Goal: Task Accomplishment & Management: Manage account settings

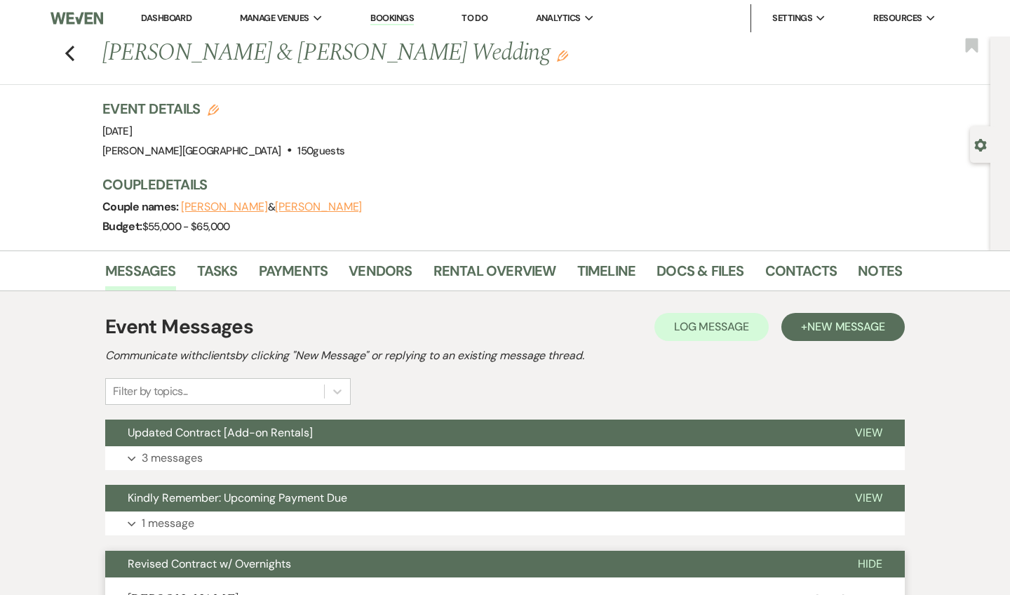
click at [173, 18] on link "Dashboard" at bounding box center [166, 18] width 51 height 12
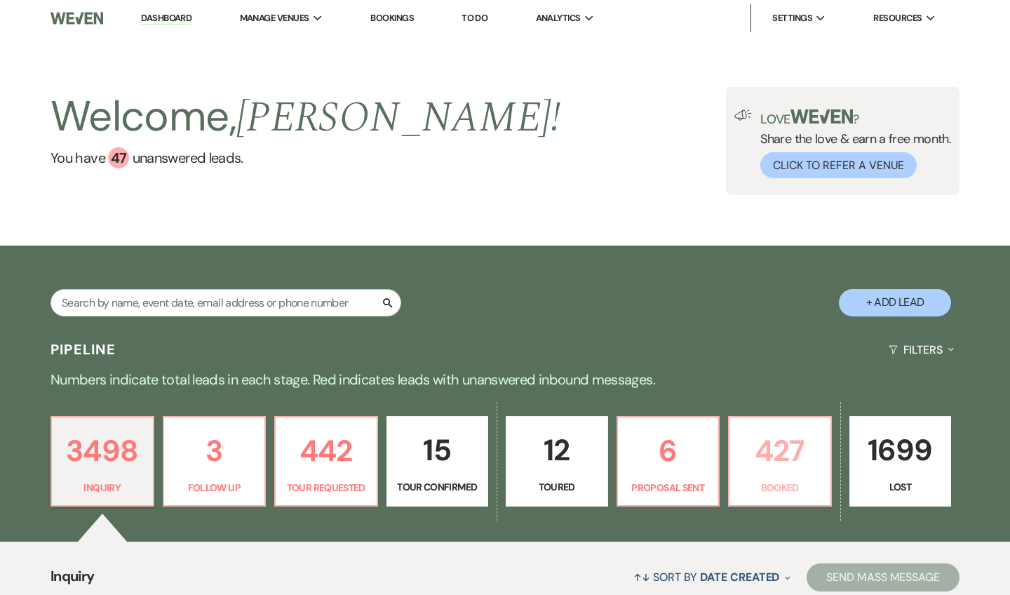
click at [775, 455] on p "427" at bounding box center [780, 450] width 84 height 47
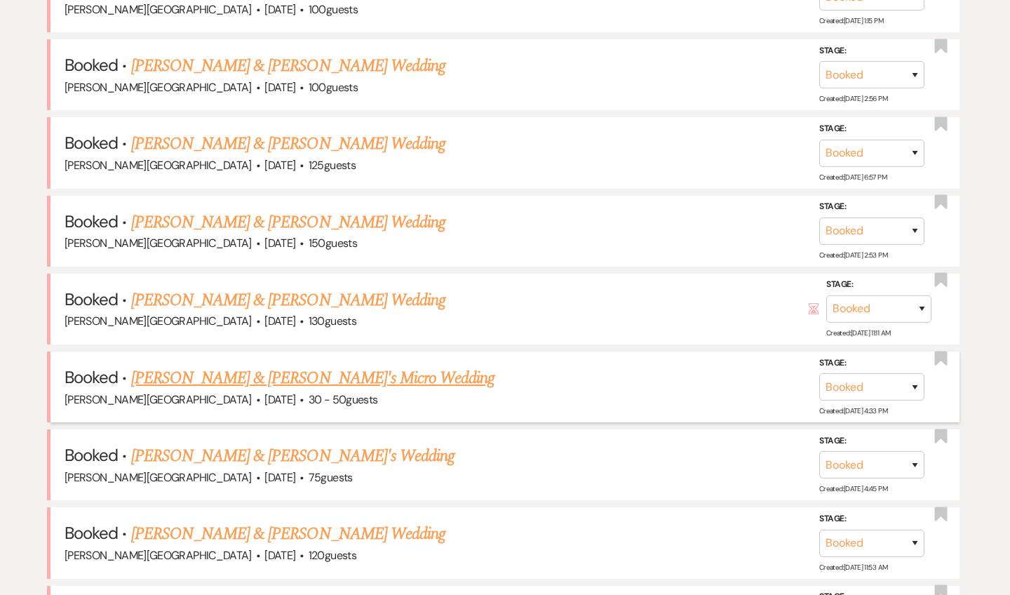
scroll to position [647, 0]
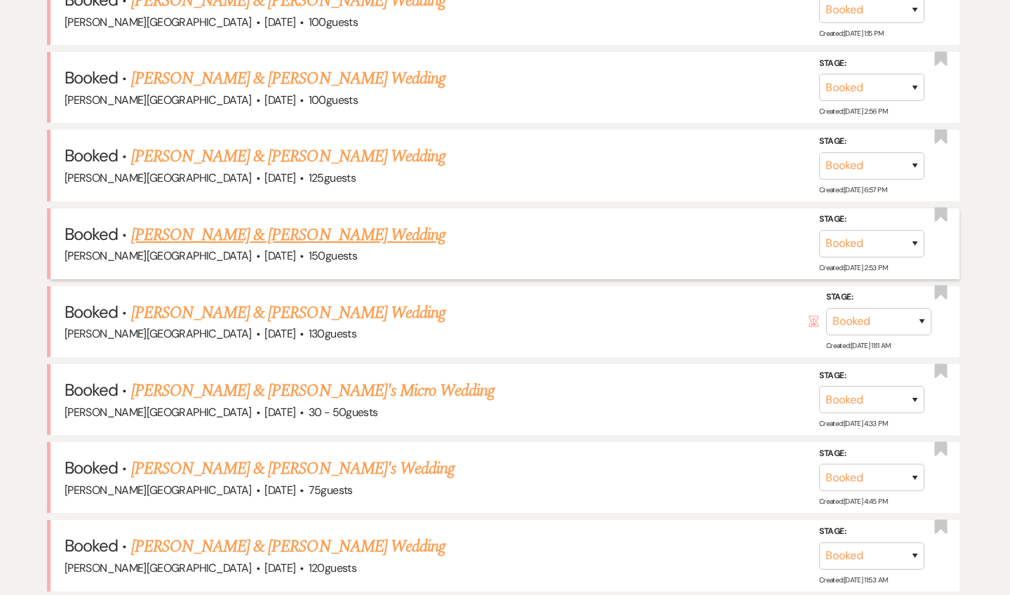
click at [300, 229] on link "[PERSON_NAME] & [PERSON_NAME] Wedding" at bounding box center [288, 234] width 314 height 25
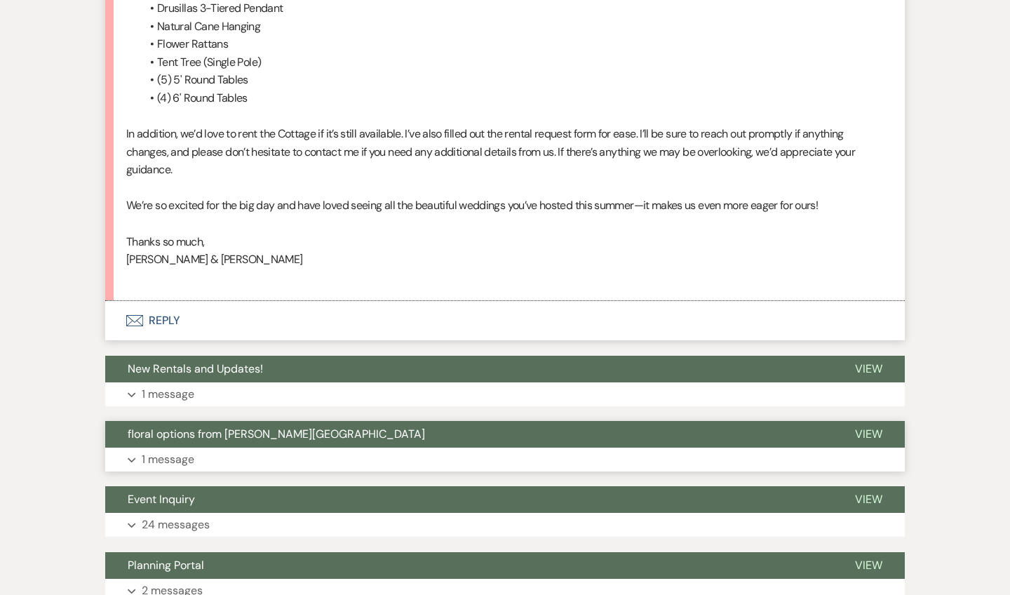
scroll to position [4379, 0]
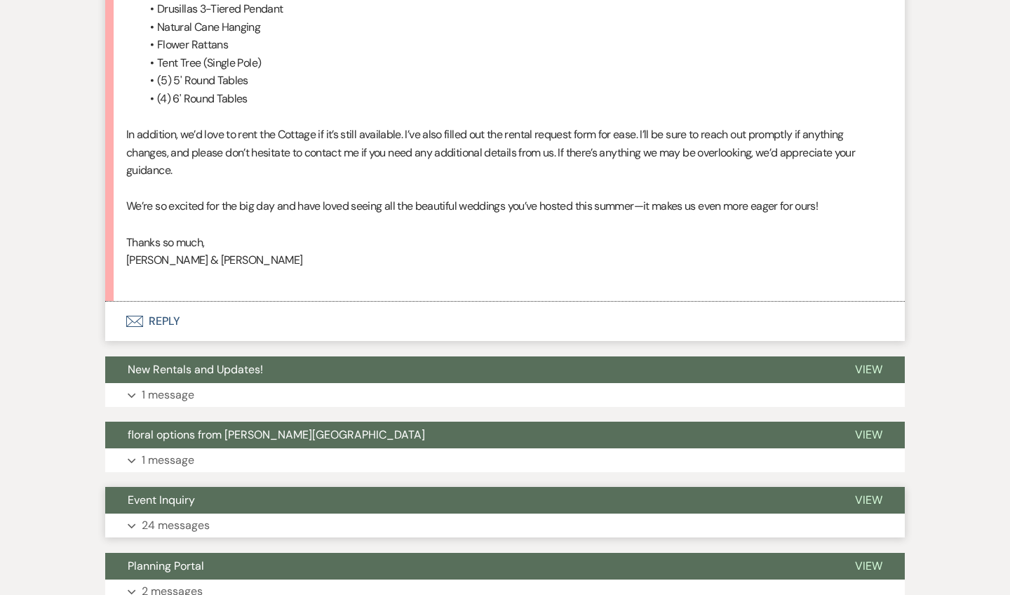
click at [528, 487] on button "Event Inquiry" at bounding box center [469, 500] width 728 height 27
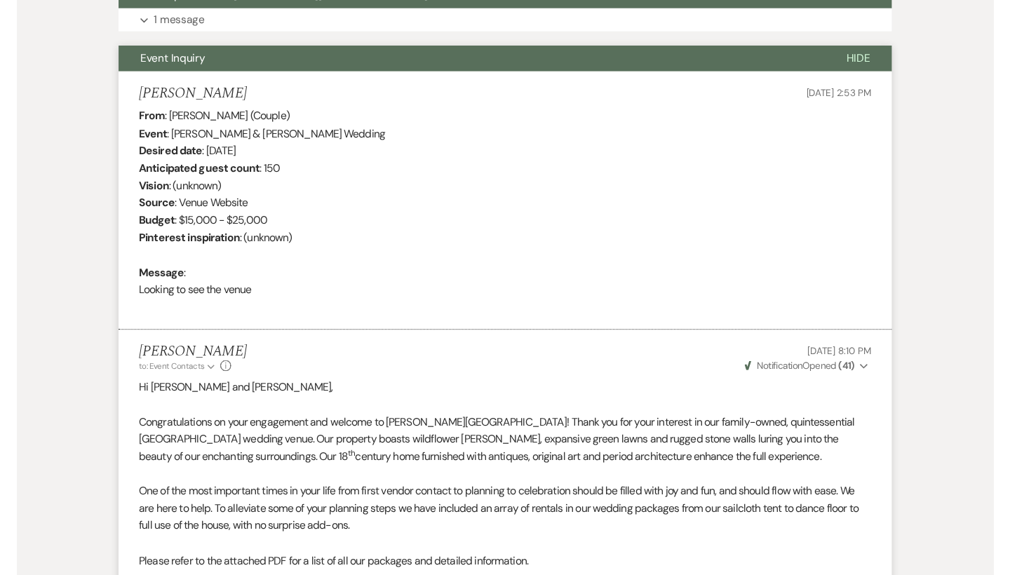
scroll to position [5149, 0]
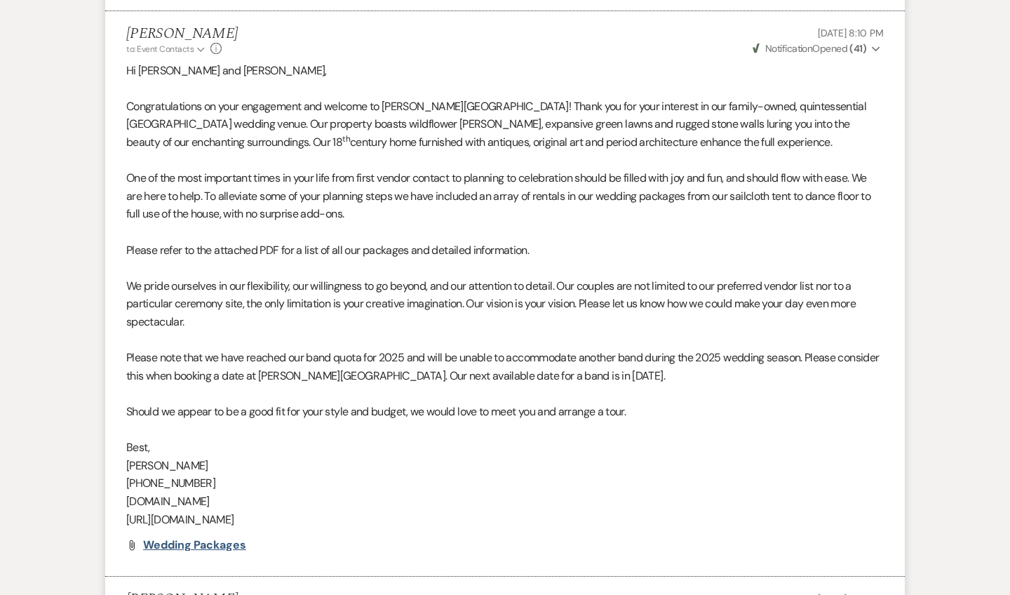
click at [234, 538] on span "Wedding Packages" at bounding box center [194, 545] width 103 height 15
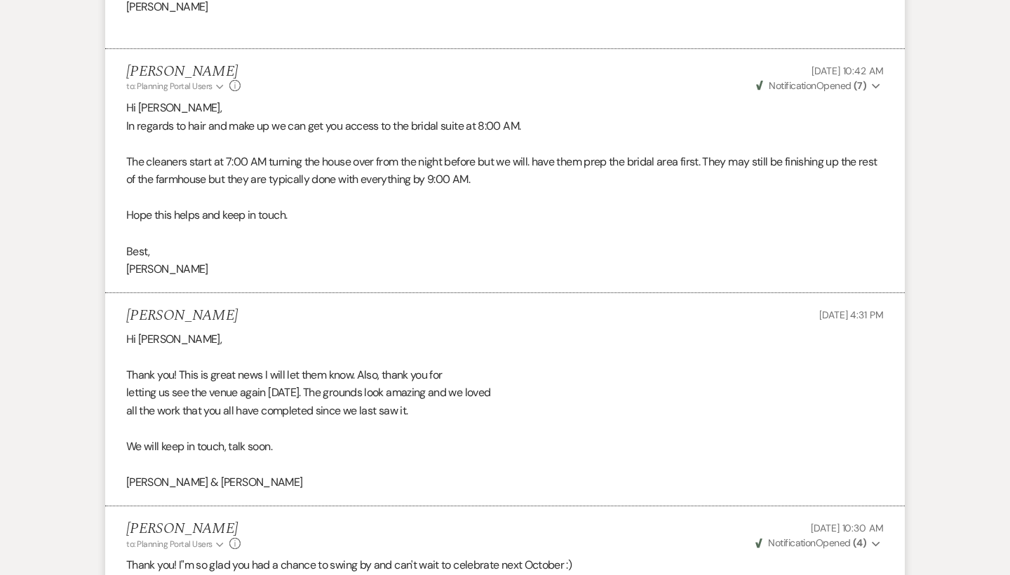
scroll to position [10190, 0]
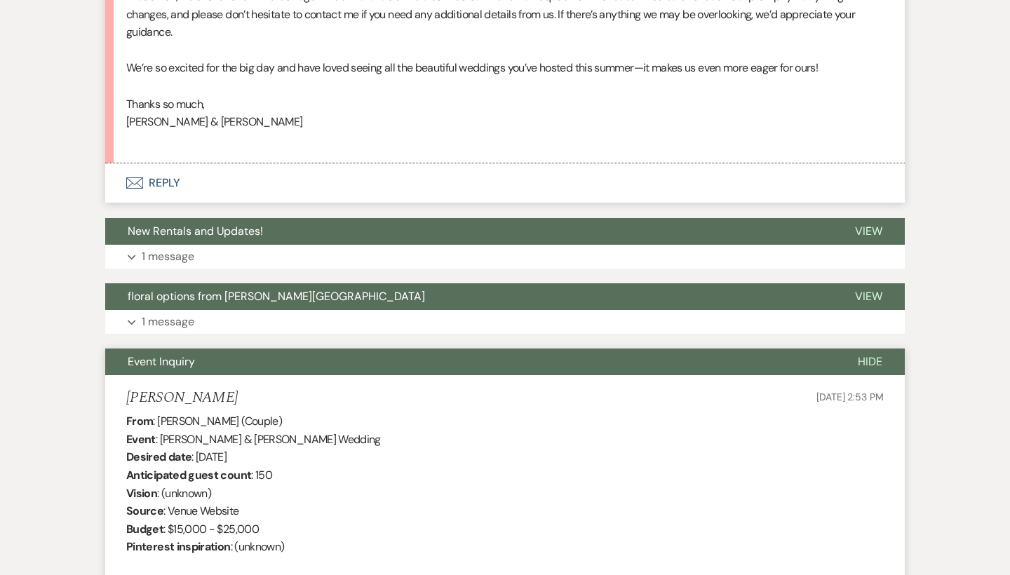
scroll to position [4441, 0]
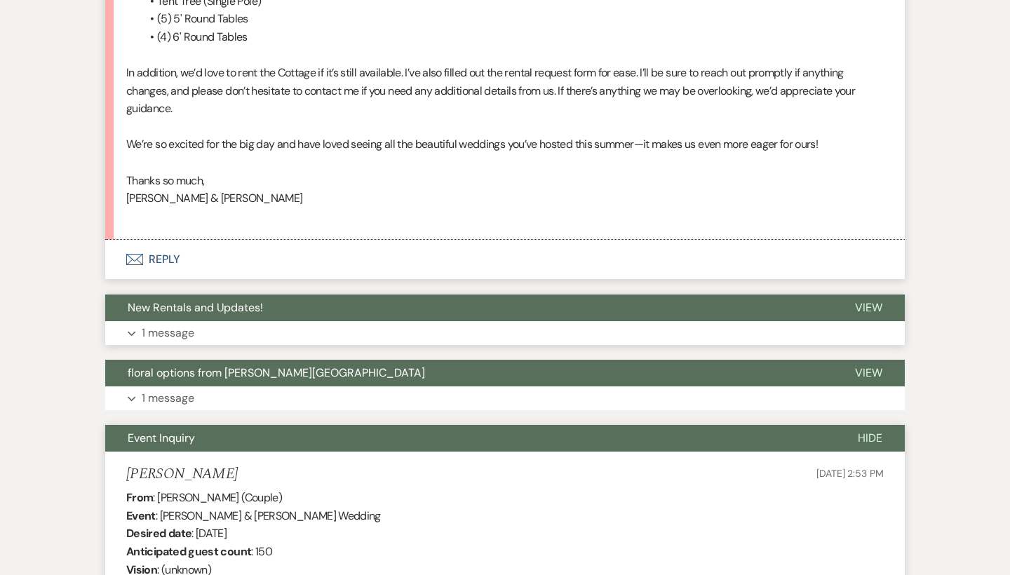
click at [466, 295] on button "New Rentals and Updates!" at bounding box center [469, 308] width 728 height 27
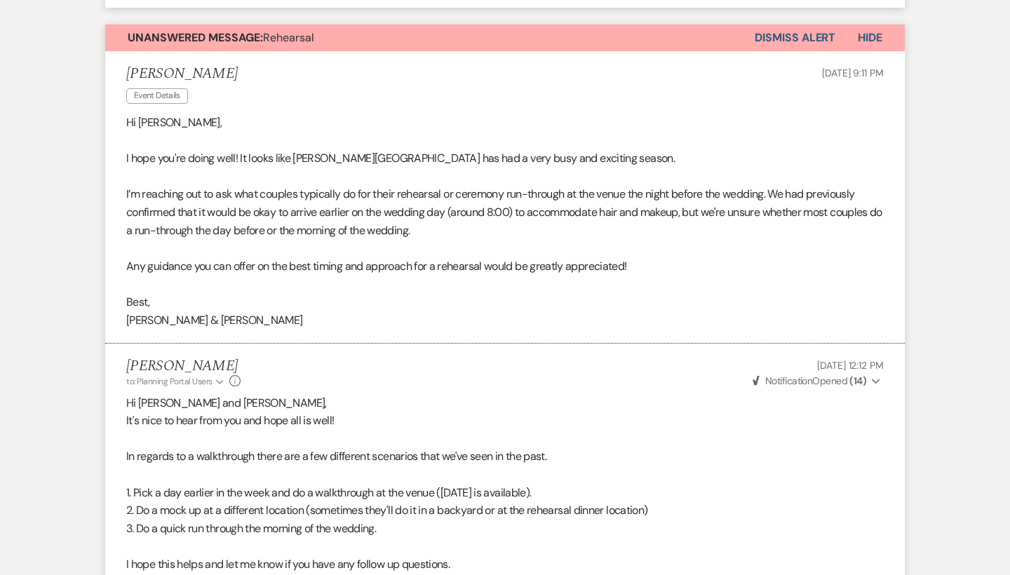
scroll to position [2498, 0]
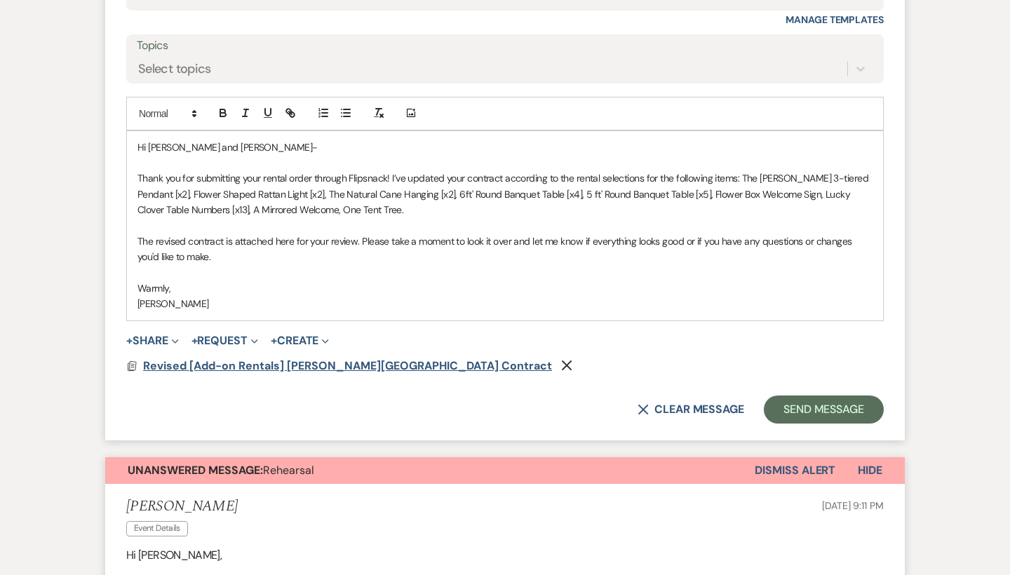
click at [408, 359] on span "Revised [Add-on Rentals] [PERSON_NAME][GEOGRAPHIC_DATA] Contract" at bounding box center [347, 366] width 409 height 15
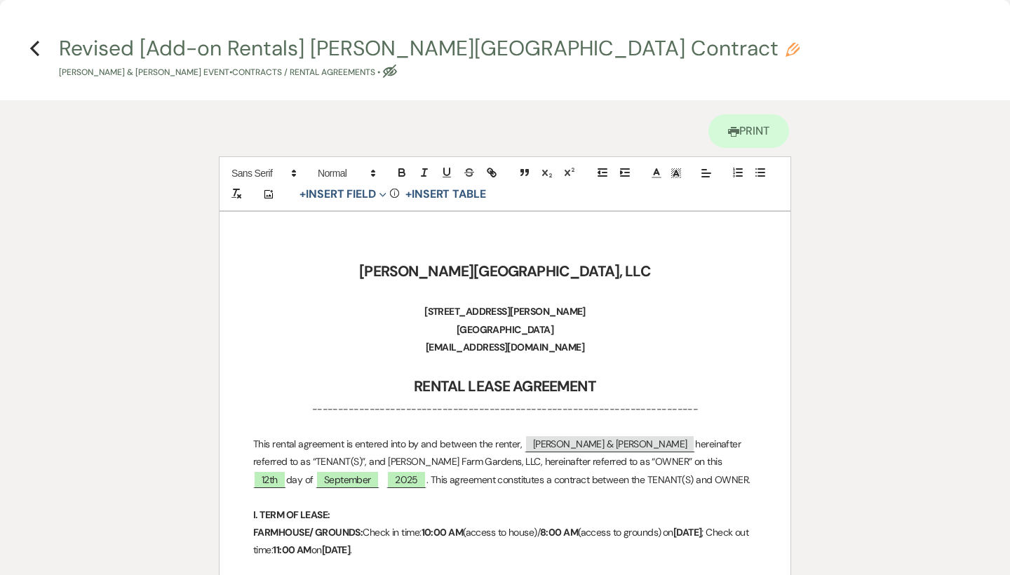
scroll to position [0, 0]
click at [36, 49] on icon "Previous" at bounding box center [34, 48] width 11 height 17
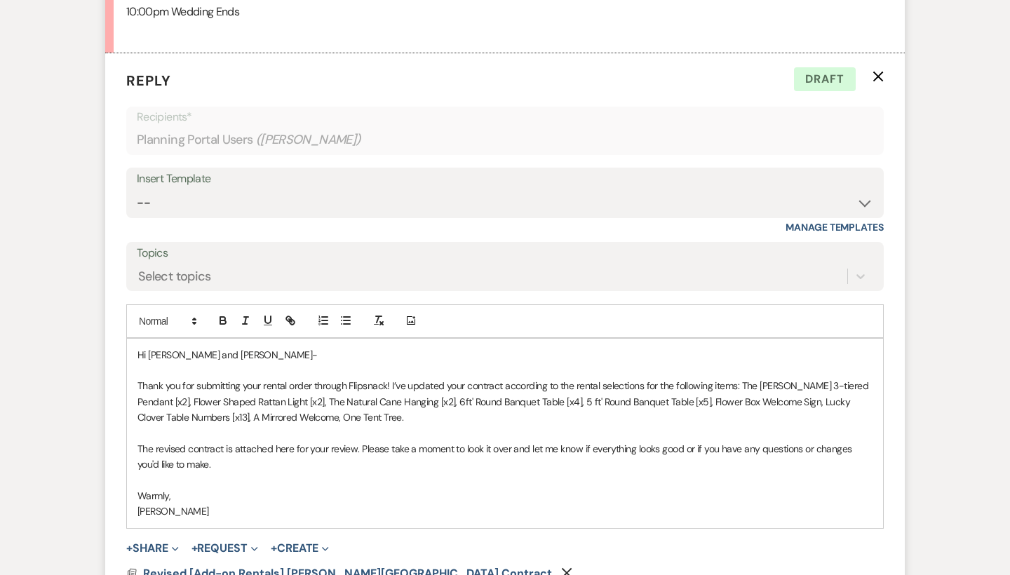
scroll to position [2315, 0]
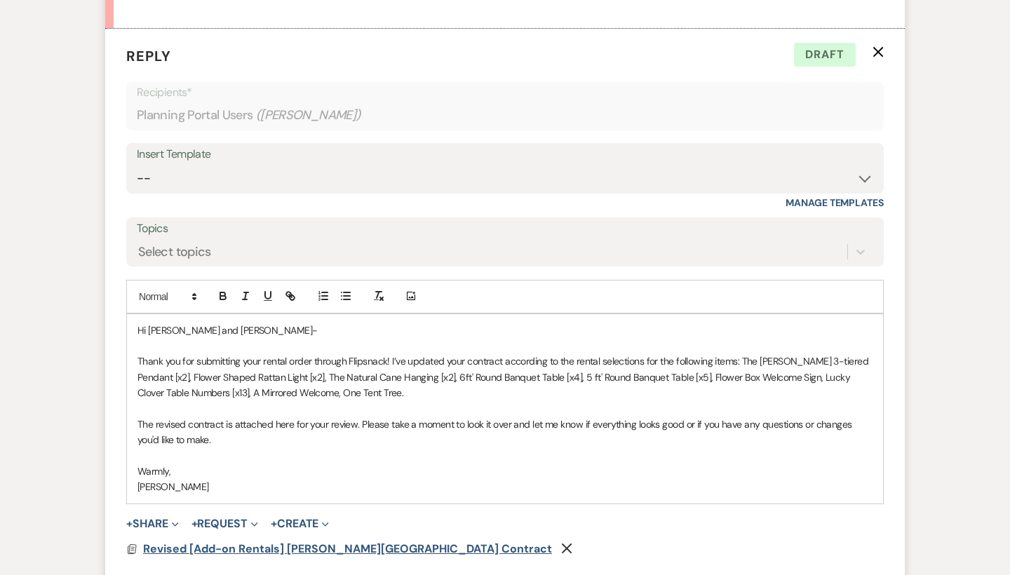
click at [280, 542] on span "Revised [Add-on Rentals] [PERSON_NAME][GEOGRAPHIC_DATA] Contract" at bounding box center [347, 549] width 409 height 15
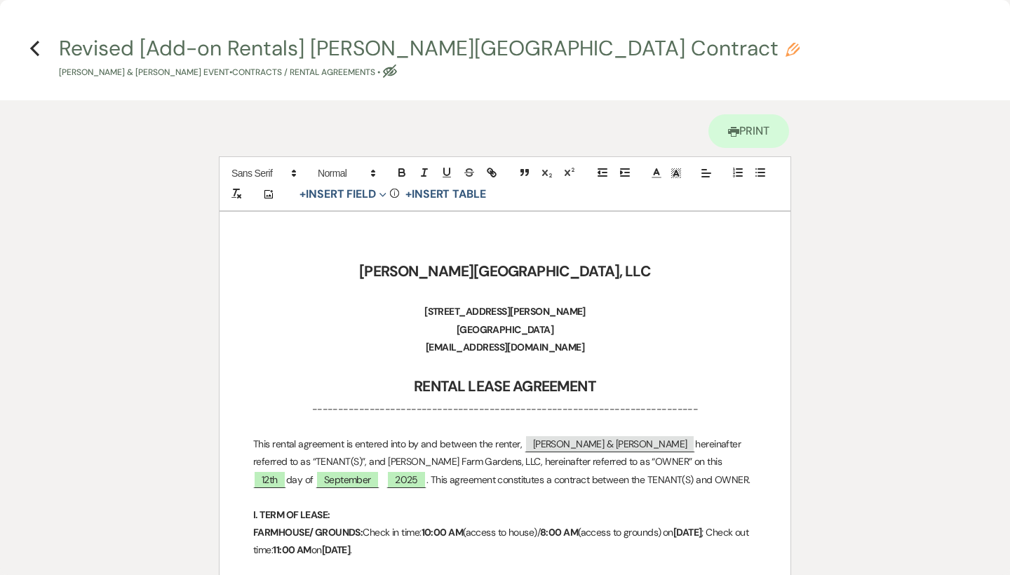
scroll to position [0, 0]
click at [33, 47] on use "button" at bounding box center [34, 48] width 9 height 15
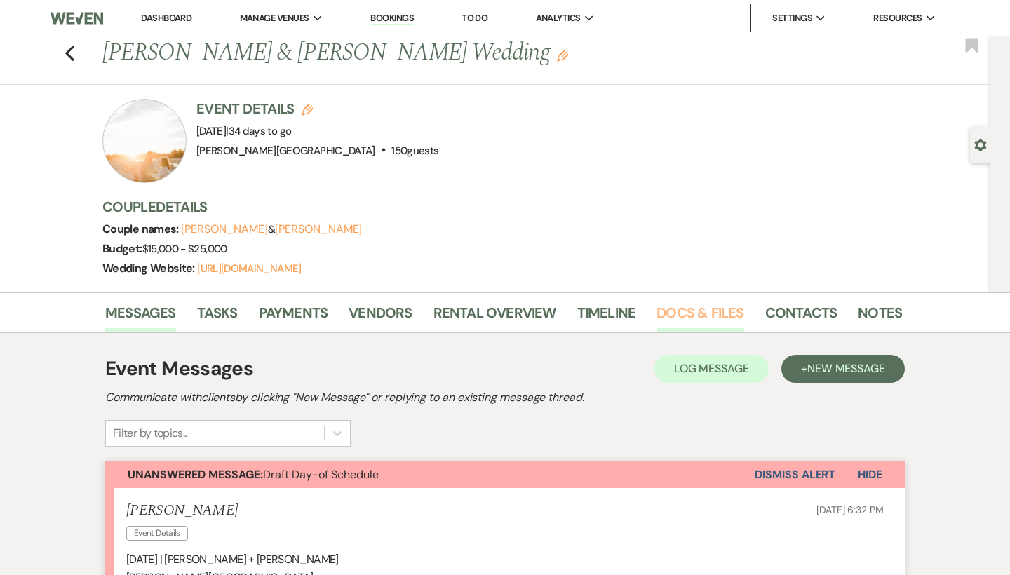
click at [676, 314] on link "Docs & Files" at bounding box center [700, 317] width 87 height 31
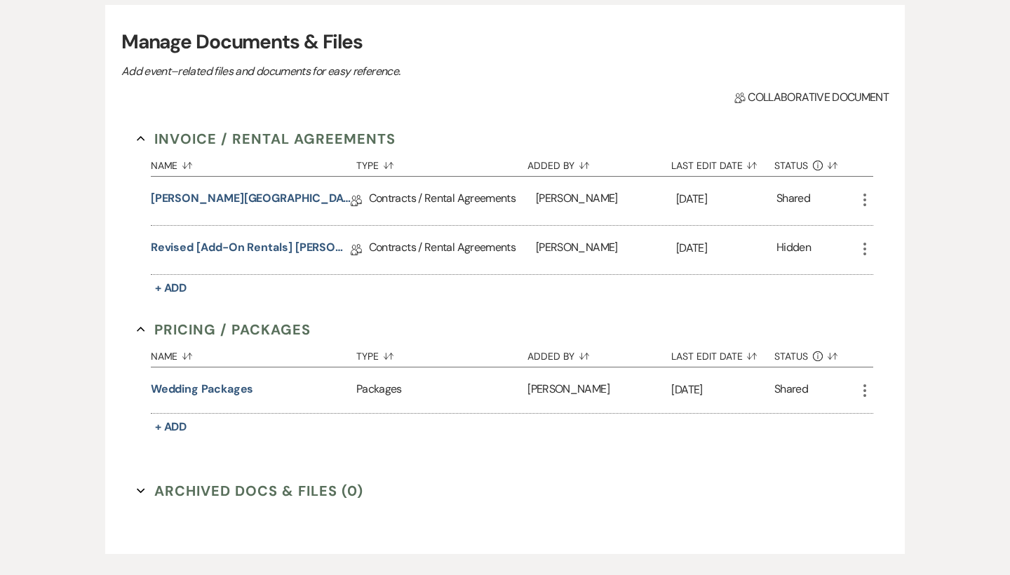
scroll to position [370, 0]
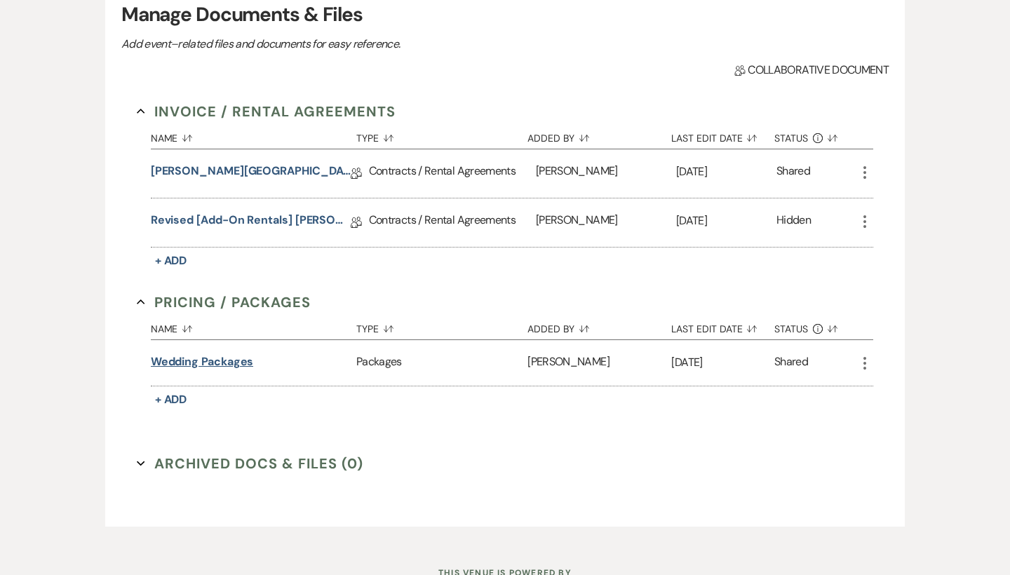
click at [227, 360] on button "Wedding Packages" at bounding box center [202, 362] width 103 height 17
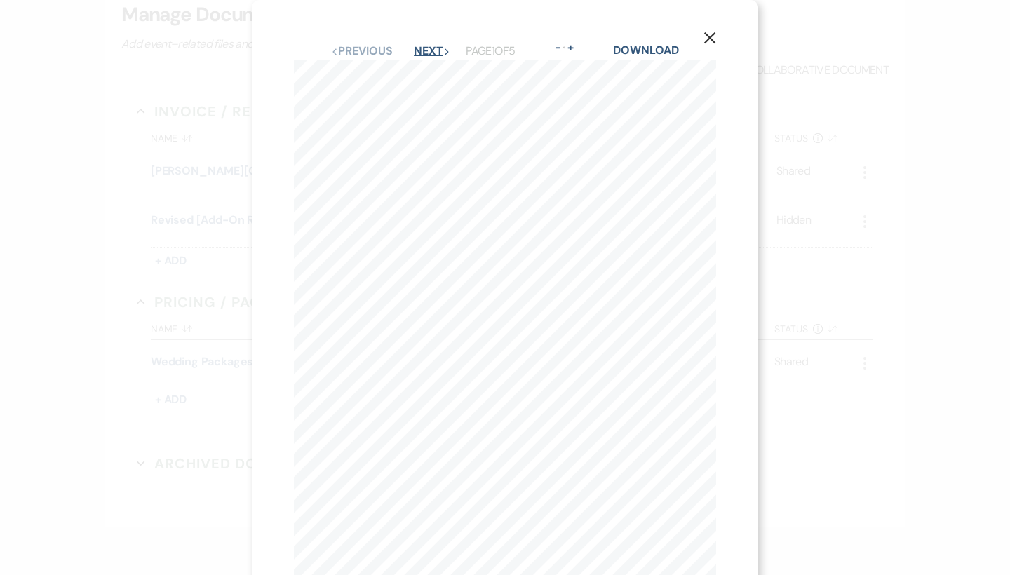
click at [422, 48] on button "Next Next" at bounding box center [432, 51] width 36 height 11
click at [370, 55] on button "Previous Previous" at bounding box center [361, 51] width 61 height 11
click at [709, 42] on icon "X" at bounding box center [710, 38] width 13 height 13
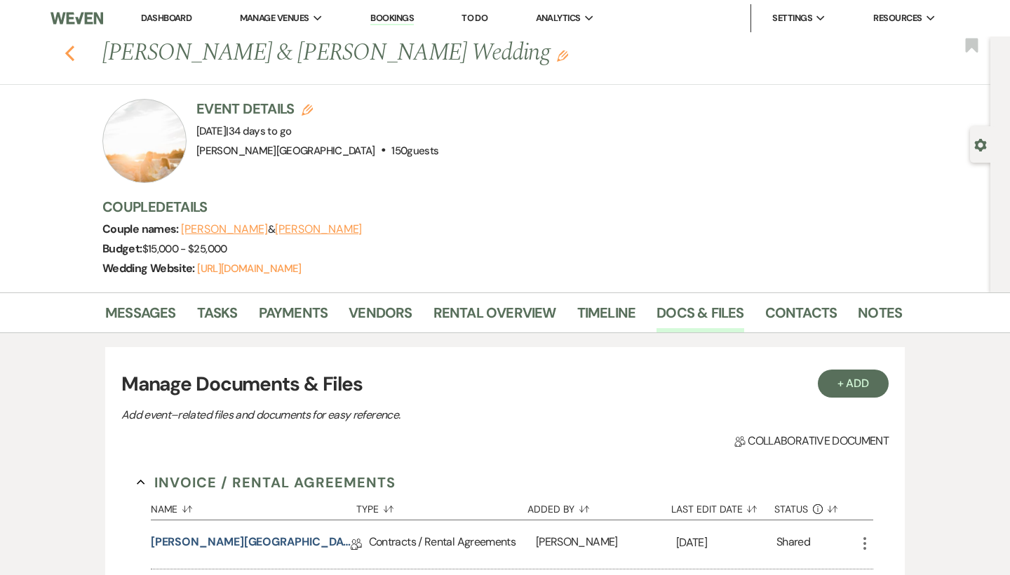
click at [69, 48] on icon "Previous" at bounding box center [70, 53] width 11 height 17
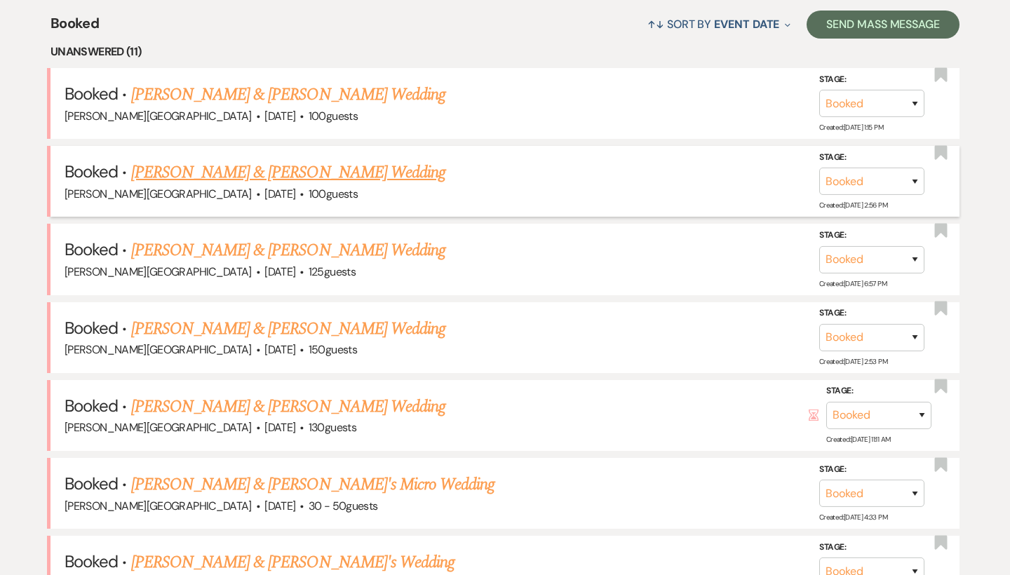
scroll to position [557, 0]
